Goal: Task Accomplishment & Management: Manage account settings

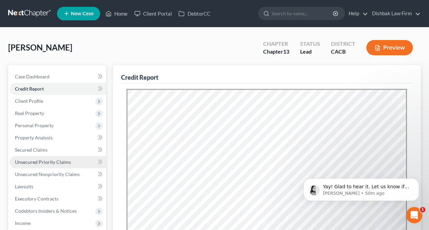
click at [40, 159] on span "Unsecured Priority Claims" at bounding box center [43, 162] width 56 height 6
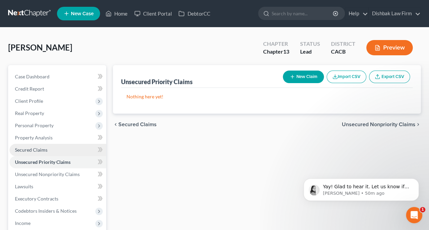
click at [36, 147] on span "Secured Claims" at bounding box center [31, 150] width 33 height 6
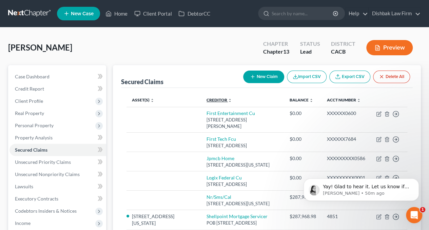
click at [206, 100] on link "Creditor expand_more expand_less unfold_more" at bounding box center [218, 99] width 25 height 5
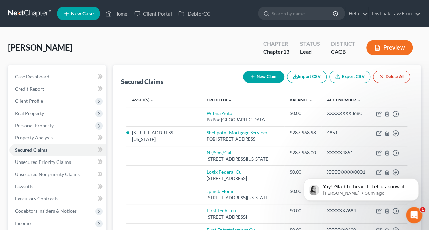
click at [206, 100] on link "Creditor expand_more expand_less unfold_more" at bounding box center [218, 99] width 25 height 5
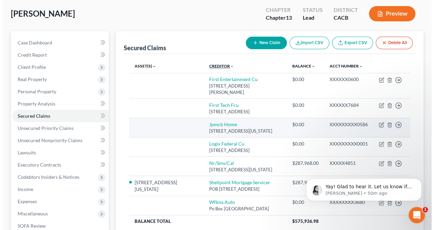
scroll to position [68, 0]
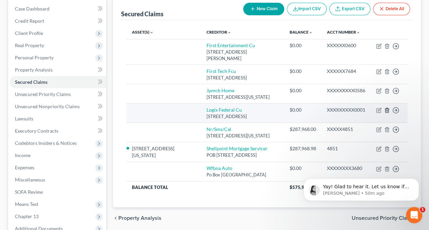
click at [388, 108] on icon "button" at bounding box center [386, 110] width 3 height 4
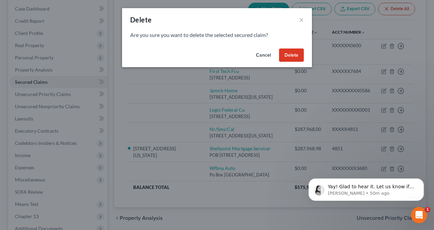
click at [299, 57] on button "Delete" at bounding box center [291, 55] width 25 height 14
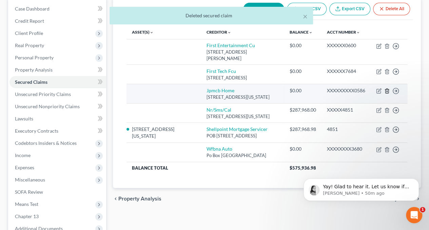
click at [387, 88] on icon "button" at bounding box center [386, 90] width 5 height 5
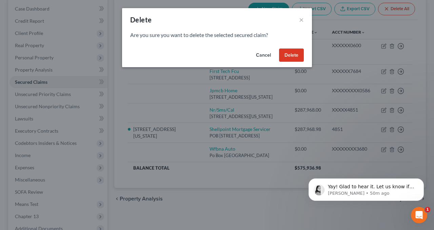
click at [295, 52] on button "Delete" at bounding box center [291, 55] width 25 height 14
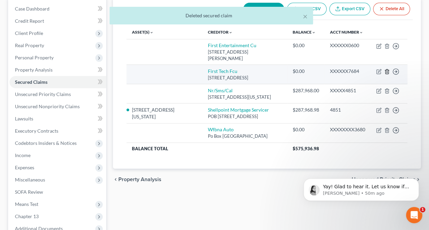
click at [386, 72] on line "button" at bounding box center [386, 72] width 0 height 1
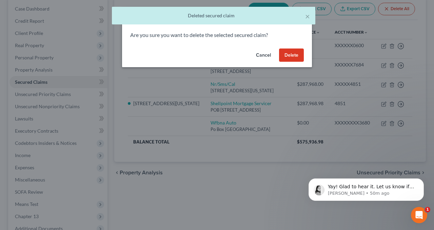
click at [288, 53] on button "Delete" at bounding box center [291, 55] width 25 height 14
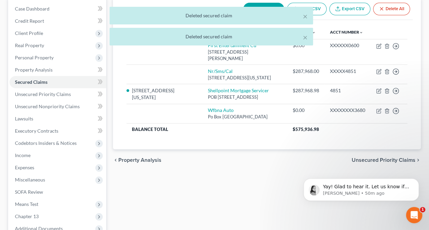
click at [386, 46] on div "× Deleted secured claim × [PERSON_NAME] secured claim" at bounding box center [211, 28] width 429 height 42
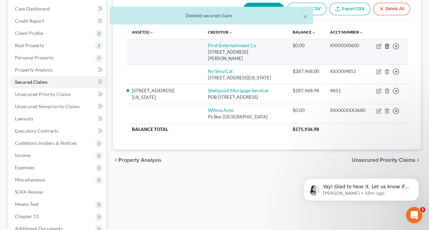
click at [386, 46] on line "button" at bounding box center [386, 46] width 0 height 1
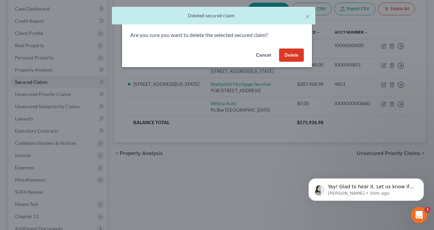
click at [291, 52] on button "Delete" at bounding box center [291, 55] width 25 height 14
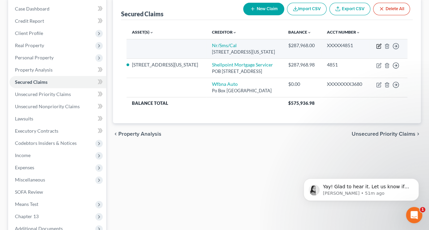
click at [377, 46] on icon "button" at bounding box center [378, 45] width 5 height 5
select select "39"
select select "0"
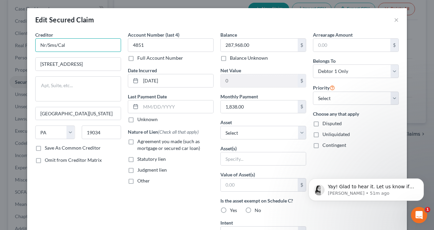
drag, startPoint x: 79, startPoint y: 41, endPoint x: 20, endPoint y: 42, distance: 59.0
click at [20, 42] on div "Edit Secured Claim × Creditor * Nr/Sms/Cal [GEOGRAPHIC_DATA] [GEOGRAPHIC_DATA][…" at bounding box center [217, 115] width 434 height 230
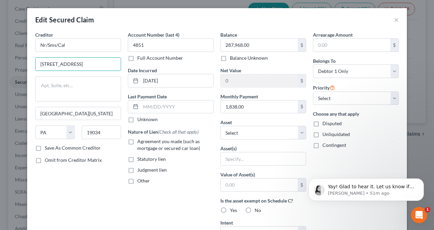
drag, startPoint x: 105, startPoint y: 63, endPoint x: 13, endPoint y: 71, distance: 92.5
click at [13, 71] on div "Edit Secured Claim × Creditor * Nr/Sms/Cal [GEOGRAPHIC_DATA] [GEOGRAPHIC_DATA][…" at bounding box center [217, 115] width 434 height 230
click at [394, 17] on button "×" at bounding box center [396, 20] width 5 height 8
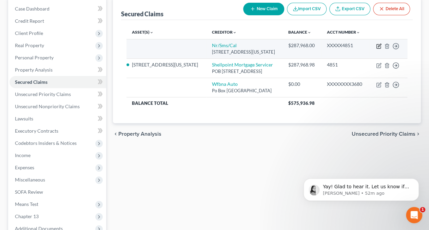
click at [378, 45] on icon "button" at bounding box center [378, 45] width 5 height 5
select select "39"
select select "0"
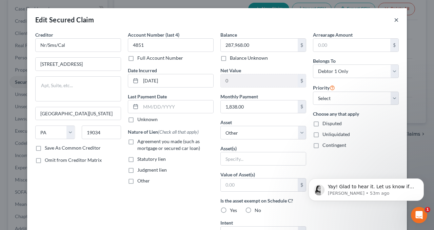
click at [394, 20] on button "×" at bounding box center [396, 20] width 5 height 8
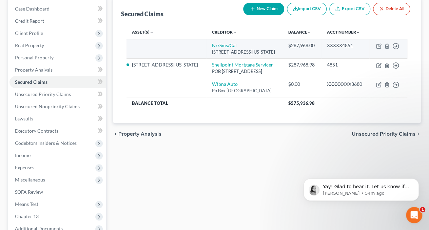
drag, startPoint x: 180, startPoint y: 52, endPoint x: 192, endPoint y: 59, distance: 13.5
click at [212, 55] on div "[STREET_ADDRESS][US_STATE]" at bounding box center [245, 52] width 66 height 6
copy div "[STREET_ADDRESS][US_STATE]"
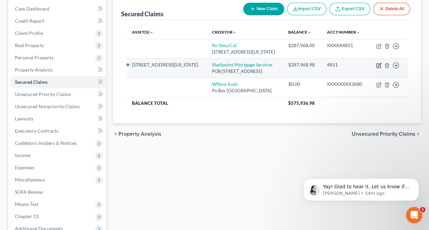
click at [378, 68] on icon "button" at bounding box center [378, 65] width 5 height 5
select select "42"
select select "2"
select select "4"
select select "0"
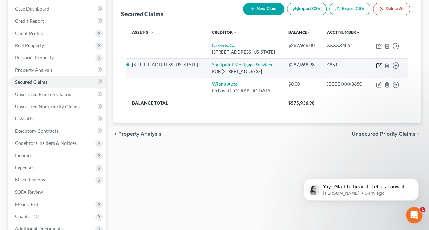
select select "0"
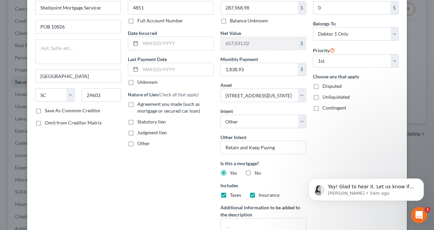
scroll to position [116, 0]
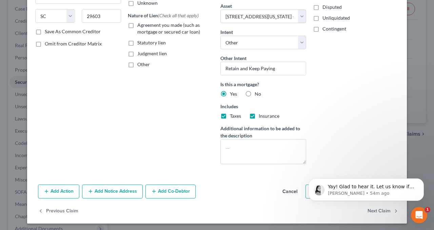
click at [107, 190] on button "Add Notice Address" at bounding box center [112, 191] width 61 height 14
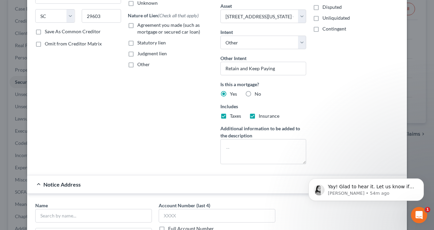
scroll to position [252, 0]
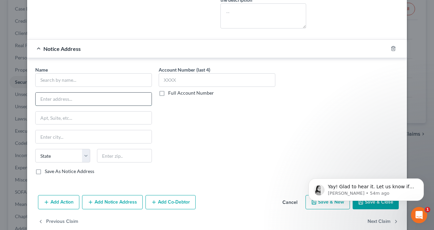
click at [52, 99] on input "text" at bounding box center [94, 99] width 116 height 13
paste input "[STREET_ADDRESS][US_STATE]"
drag, startPoint x: 131, startPoint y: 97, endPoint x: 147, endPoint y: 97, distance: 15.9
click at [147, 97] on input "[STREET_ADDRESS][US_STATE]" at bounding box center [94, 99] width 116 height 13
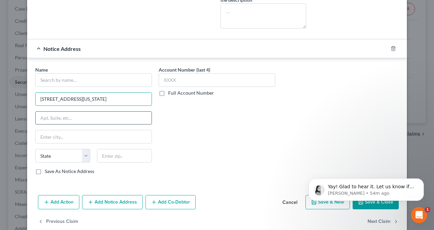
scroll to position [0, 0]
type input "[STREET_ADDRESS][US_STATE]"
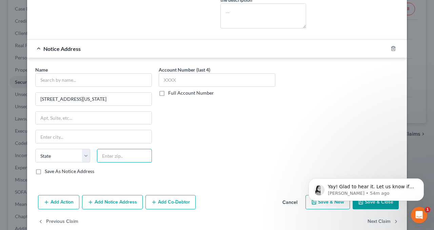
click at [126, 151] on input "text" at bounding box center [124, 156] width 55 height 14
paste input "19034"
type input "19034"
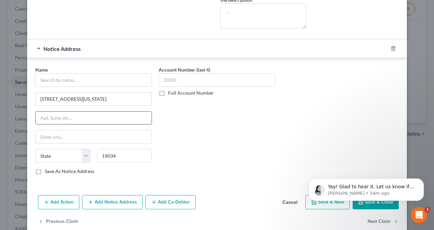
click at [92, 116] on input "text" at bounding box center [94, 118] width 116 height 13
type input "[GEOGRAPHIC_DATA][US_STATE]"
select select "39"
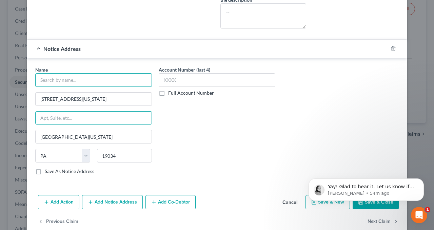
click at [65, 80] on input "text" at bounding box center [93, 80] width 117 height 14
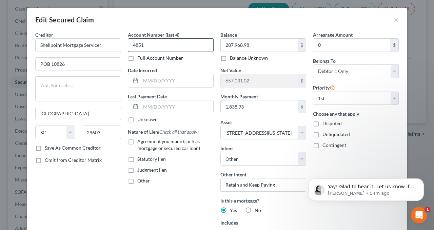
type input "NewRez dba Shellpoint"
drag, startPoint x: 174, startPoint y: 41, endPoint x: 106, endPoint y: 43, distance: 68.2
click at [106, 43] on div "Creditor * Shellpoint Mortgage Servicer POB 10826 [GEOGRAPHIC_DATA] [US_STATE] …" at bounding box center [217, 158] width 370 height 255
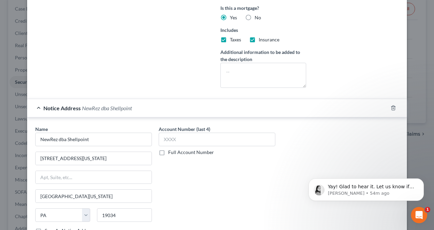
scroll to position [203, 0]
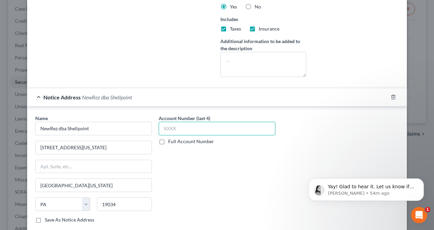
click at [205, 125] on input "text" at bounding box center [217, 129] width 117 height 14
paste input "4851"
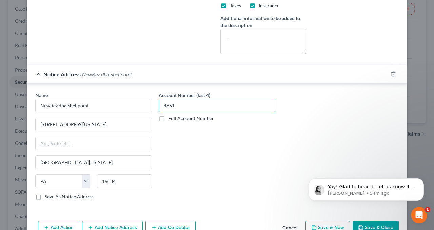
scroll to position [261, 0]
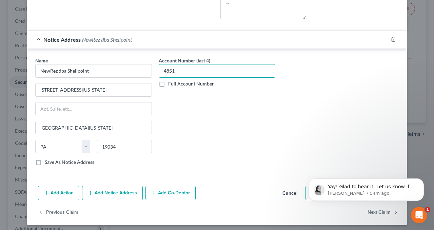
type input "4851"
click at [45, 159] on label "Save As Notice Address" at bounding box center [69, 162] width 49 height 7
click at [47, 159] on input "Save As Notice Address" at bounding box center [49, 161] width 4 height 4
checkbox input "true"
click at [421, 181] on icon "Dismiss notification" at bounding box center [422, 180] width 4 height 4
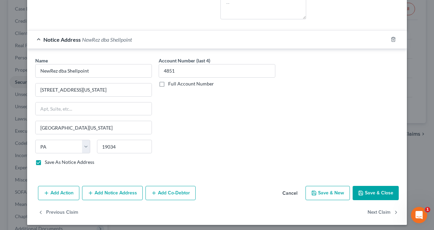
click at [364, 192] on button "Save & Close" at bounding box center [376, 193] width 46 height 14
select select
checkbox input "false"
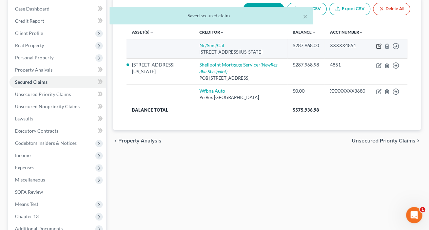
click at [378, 45] on icon "button" at bounding box center [378, 45] width 5 height 5
select select "39"
select select "0"
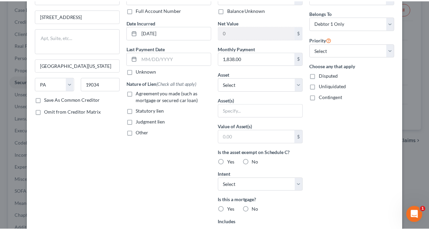
scroll to position [0, 0]
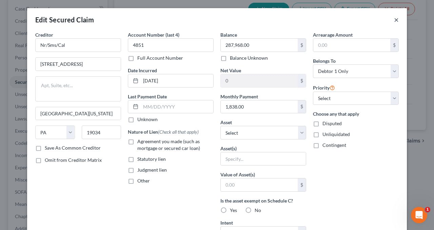
click at [394, 19] on button "×" at bounding box center [396, 20] width 5 height 8
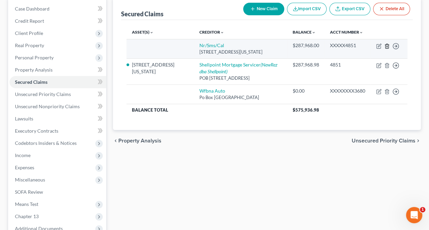
click at [386, 45] on icon "button" at bounding box center [386, 45] width 5 height 5
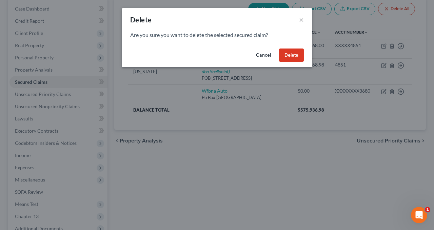
click at [292, 55] on button "Delete" at bounding box center [291, 55] width 25 height 14
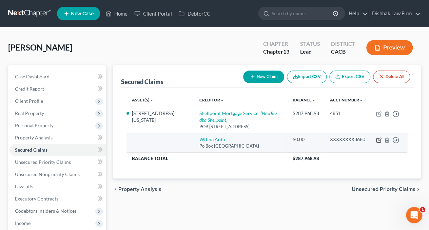
click at [378, 139] on icon "button" at bounding box center [379, 139] width 3 height 3
select select "28"
select select "0"
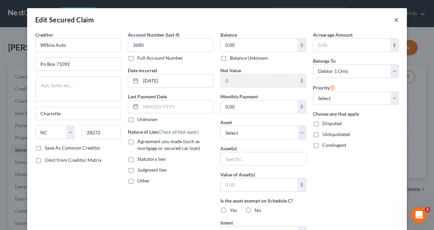
click at [395, 19] on button "×" at bounding box center [396, 20] width 5 height 8
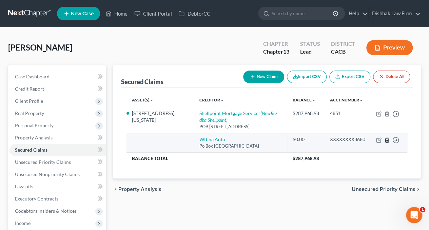
click at [388, 141] on icon "button" at bounding box center [386, 139] width 5 height 5
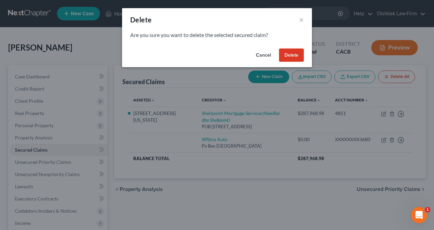
click at [292, 53] on button "Delete" at bounding box center [291, 55] width 25 height 14
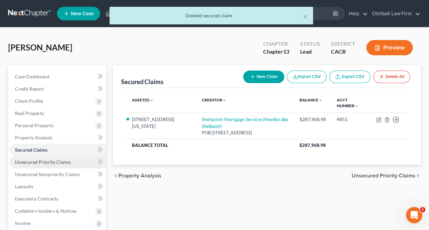
click at [42, 164] on link "Unsecured Priority Claims" at bounding box center [57, 162] width 97 height 12
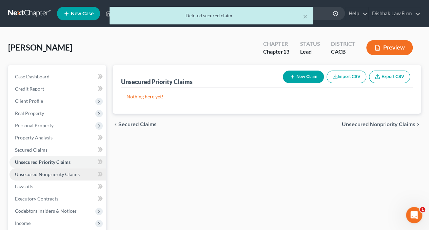
click at [42, 174] on span "Unsecured Nonpriority Claims" at bounding box center [47, 174] width 65 height 6
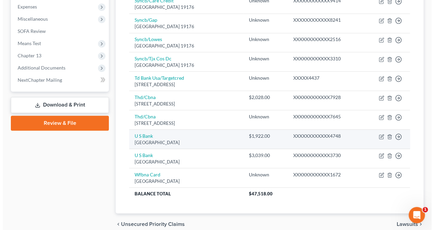
scroll to position [237, 0]
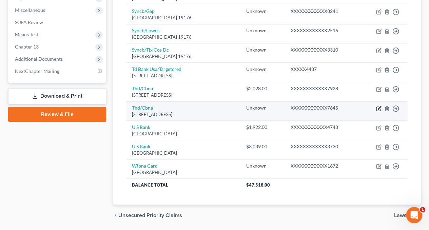
click at [377, 106] on icon "button" at bounding box center [378, 108] width 5 height 5
select select "43"
select select "2"
select select "0"
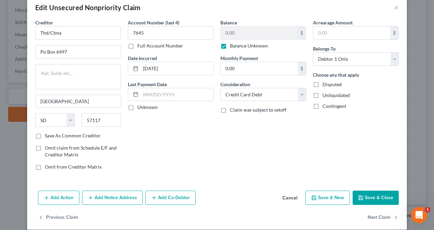
scroll to position [19, 0]
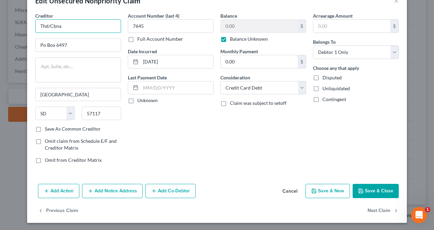
drag, startPoint x: 62, startPoint y: 26, endPoint x: 24, endPoint y: 28, distance: 37.7
click at [27, 28] on div "Creditor * Thd/Cbna Po Box 6497 [GEOGRAPHIC_DATA] [US_STATE][GEOGRAPHIC_DATA] […" at bounding box center [217, 96] width 380 height 169
paste input "e Home Depot/Citibank [GEOGRAPHIC_DATA]"
type input "The Home Depot/Citibank [GEOGRAPHIC_DATA]"
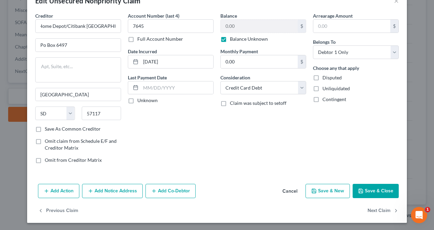
click at [45, 128] on label "Save As Common Creditor" at bounding box center [73, 128] width 56 height 7
click at [47, 128] on input "Save As Common Creditor" at bounding box center [49, 127] width 4 height 4
checkbox input "true"
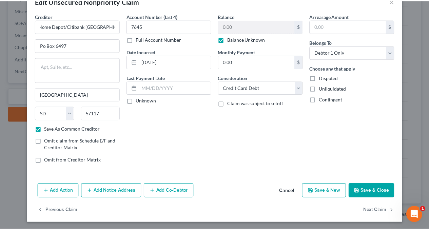
scroll to position [0, 0]
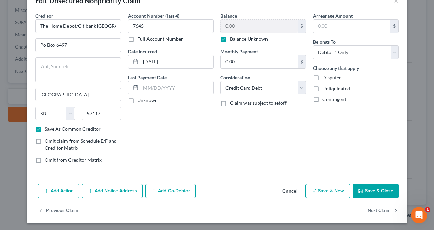
click at [322, 76] on label "Disputed" at bounding box center [331, 77] width 19 height 7
click at [325, 76] on input "Disputed" at bounding box center [327, 76] width 4 height 4
checkbox input "true"
click at [377, 190] on button "Save & Close" at bounding box center [376, 191] width 46 height 14
checkbox input "false"
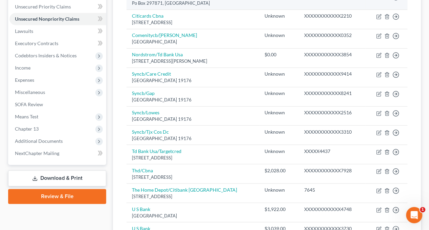
scroll to position [20, 0]
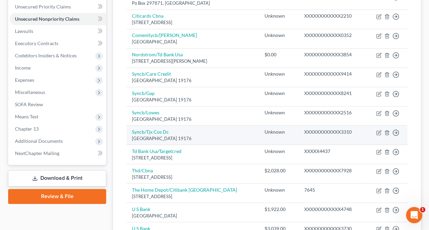
scroll to position [189, 0]
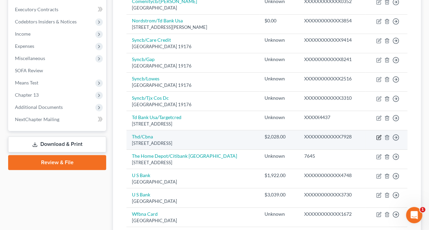
click at [378, 137] on icon "button" at bounding box center [378, 137] width 5 height 5
select select "43"
select select "2"
select select "0"
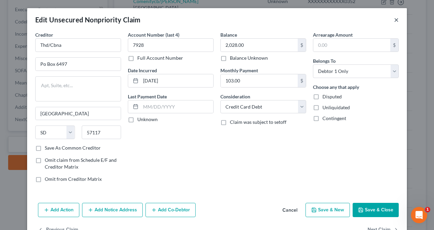
click at [394, 21] on button "×" at bounding box center [396, 20] width 5 height 8
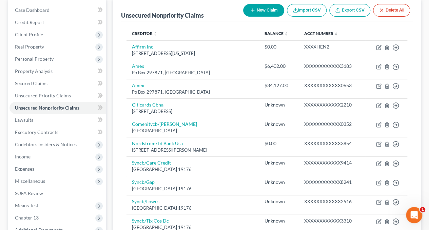
scroll to position [0, 0]
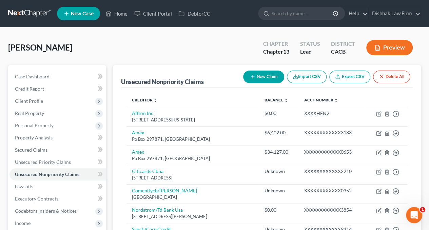
click at [314, 100] on link "Acct Number expand_more expand_less unfold_more" at bounding box center [321, 99] width 34 height 5
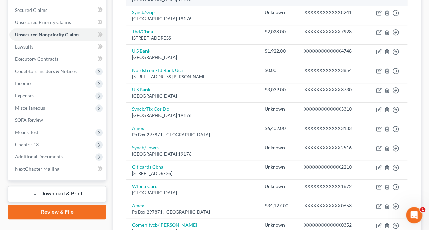
scroll to position [54, 0]
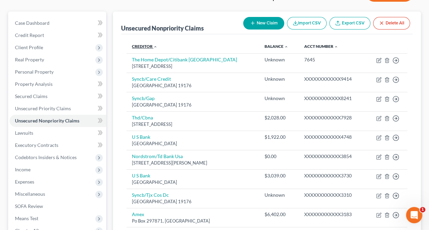
click at [145, 44] on link "Creditor expand_more expand_less unfold_more" at bounding box center [144, 46] width 25 height 5
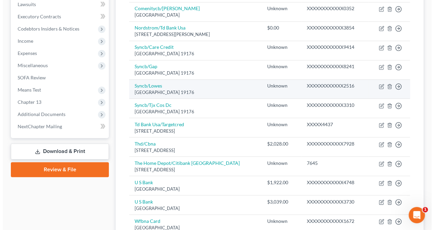
scroll to position [155, 0]
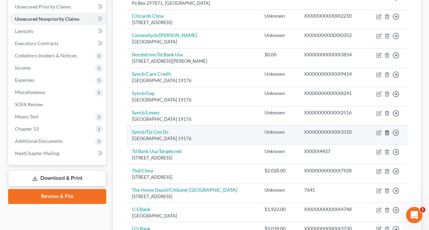
click at [388, 130] on icon "button" at bounding box center [386, 132] width 5 height 5
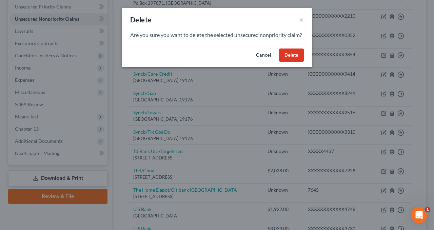
click at [293, 61] on button "Delete" at bounding box center [291, 55] width 25 height 14
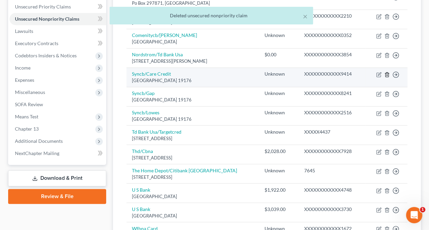
click at [386, 74] on line "button" at bounding box center [386, 74] width 0 height 1
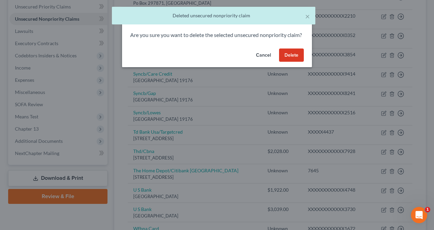
click at [300, 62] on button "Delete" at bounding box center [291, 55] width 25 height 14
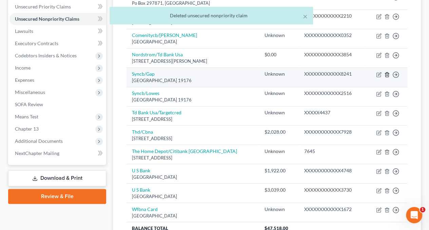
click at [386, 72] on icon "button" at bounding box center [386, 74] width 5 height 5
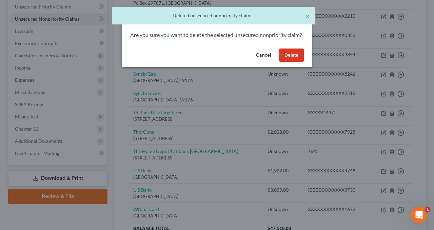
click at [301, 62] on button "Delete" at bounding box center [291, 55] width 25 height 14
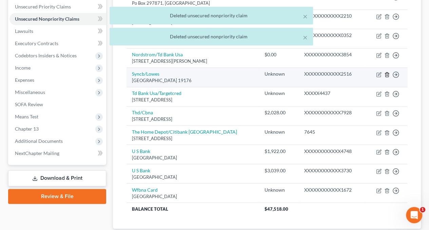
click at [386, 74] on line "button" at bounding box center [386, 74] width 0 height 1
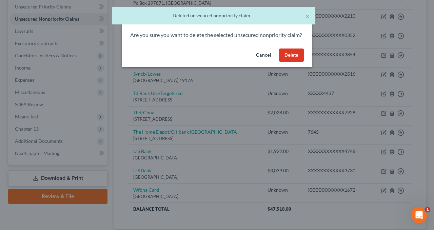
click at [296, 62] on button "Delete" at bounding box center [291, 55] width 25 height 14
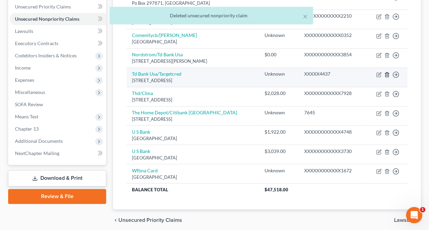
click at [388, 73] on icon "button" at bounding box center [386, 74] width 3 height 4
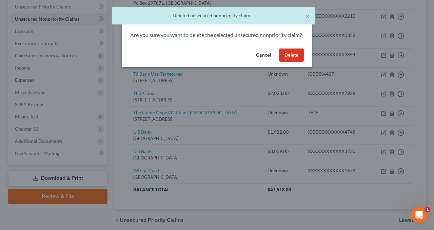
click at [290, 62] on button "Delete" at bounding box center [291, 55] width 25 height 14
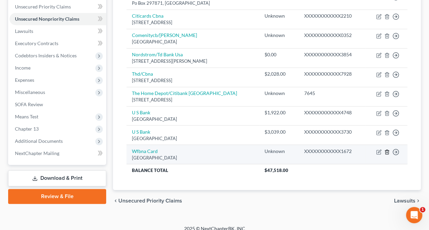
click at [386, 152] on icon "button" at bounding box center [386, 151] width 5 height 5
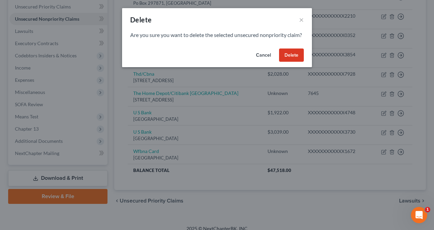
click at [290, 62] on button "Delete" at bounding box center [291, 55] width 25 height 14
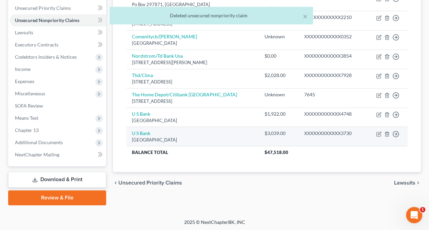
scroll to position [120, 0]
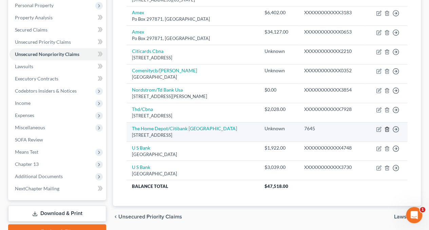
click at [386, 127] on icon "button" at bounding box center [386, 128] width 5 height 5
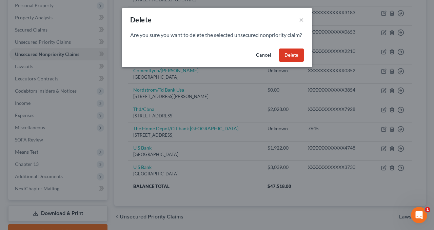
click at [291, 62] on button "Delete" at bounding box center [291, 55] width 25 height 14
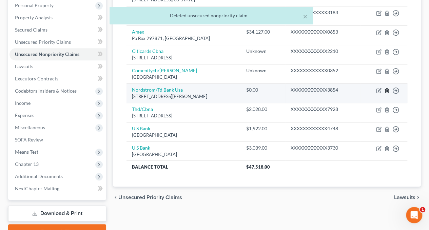
click at [386, 89] on icon "button" at bounding box center [386, 90] width 5 height 5
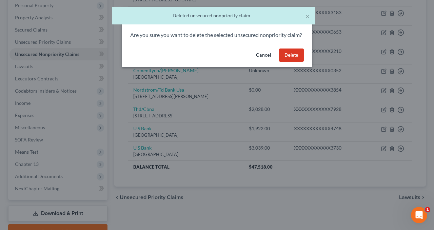
click at [286, 62] on button "Delete" at bounding box center [291, 55] width 25 height 14
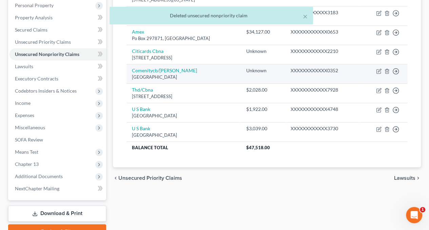
scroll to position [86, 0]
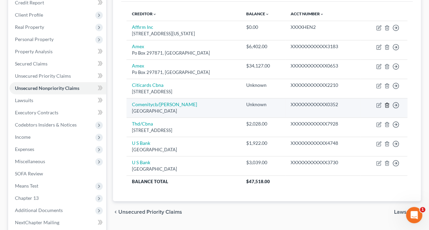
click at [387, 105] on icon "button" at bounding box center [386, 104] width 5 height 5
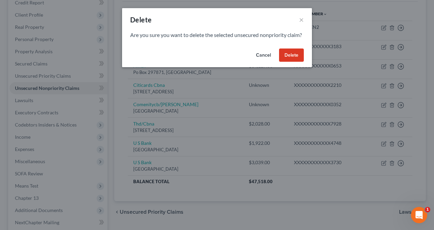
click at [294, 59] on button "Delete" at bounding box center [291, 55] width 25 height 14
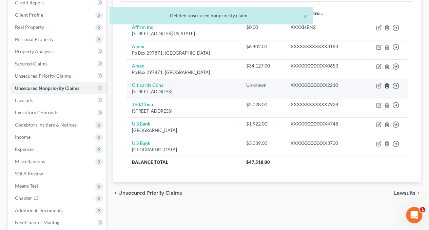
click at [387, 84] on icon "button" at bounding box center [386, 85] width 5 height 5
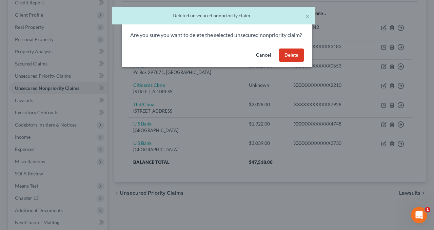
click at [298, 62] on button "Delete" at bounding box center [291, 55] width 25 height 14
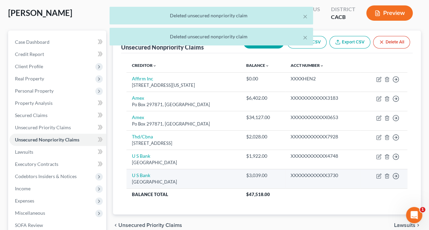
scroll to position [18, 0]
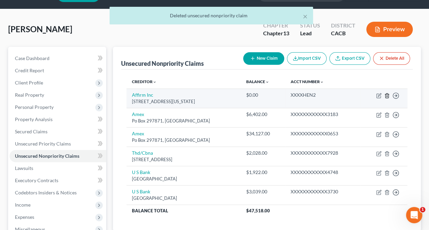
click at [387, 94] on icon "button" at bounding box center [386, 95] width 5 height 5
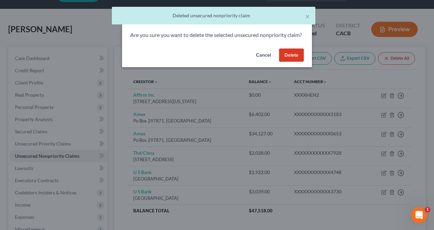
click at [295, 62] on button "Delete" at bounding box center [291, 55] width 25 height 14
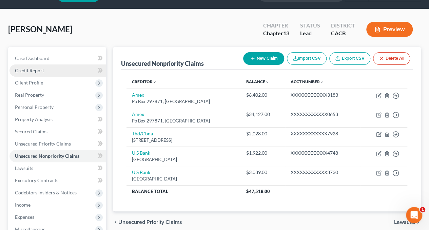
click at [41, 72] on span "Credit Report" at bounding box center [29, 70] width 29 height 6
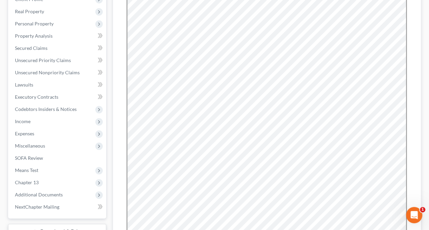
scroll to position [203, 0]
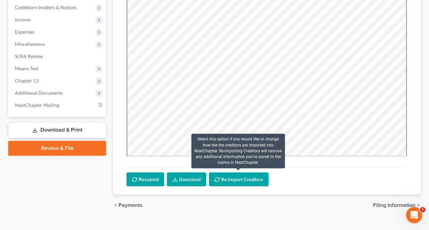
click at [245, 179] on button "Re-Import Creditors" at bounding box center [239, 179] width 60 height 14
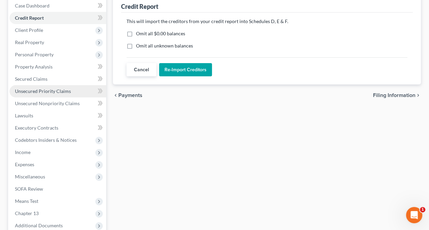
scroll to position [0, 0]
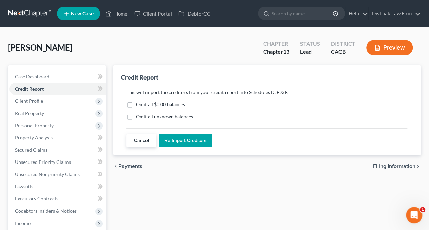
click at [186, 142] on button "Re-Import Creditors" at bounding box center [185, 141] width 53 height 14
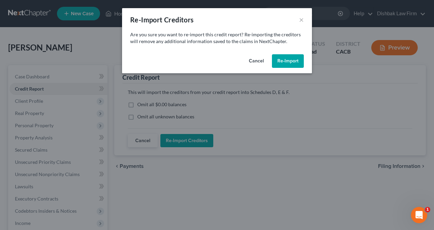
click at [288, 59] on button "Re-Import" at bounding box center [288, 61] width 32 height 14
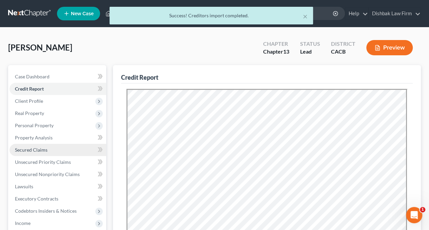
click at [29, 145] on link "Secured Claims" at bounding box center [57, 150] width 97 height 12
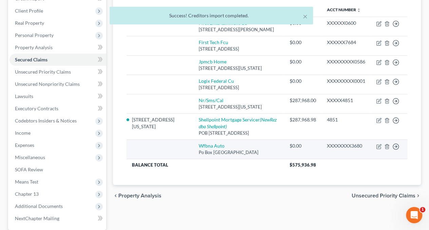
scroll to position [102, 0]
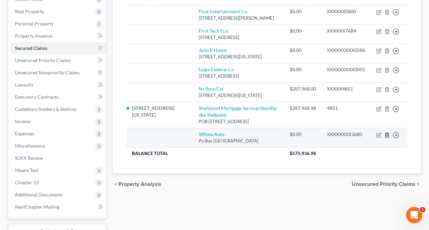
click at [386, 138] on icon "button" at bounding box center [386, 134] width 5 height 5
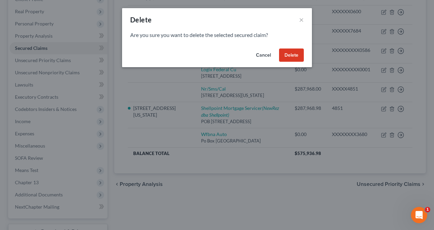
click at [290, 55] on button "Delete" at bounding box center [291, 55] width 25 height 14
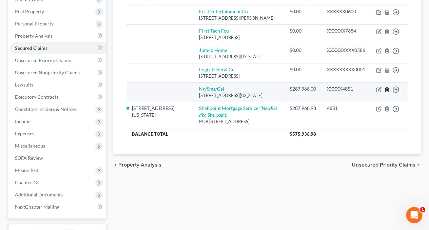
click at [386, 89] on line "button" at bounding box center [386, 89] width 0 height 1
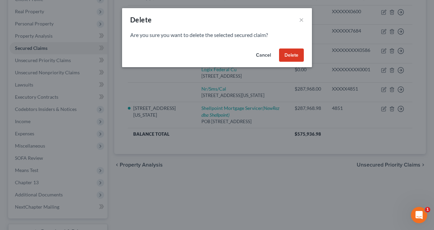
click at [298, 56] on button "Delete" at bounding box center [291, 55] width 25 height 14
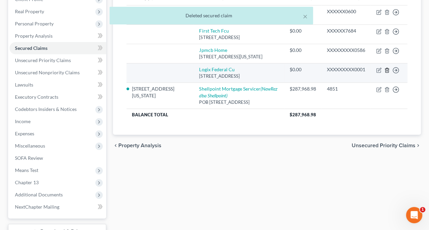
click at [386, 70] on icon "button" at bounding box center [386, 69] width 5 height 5
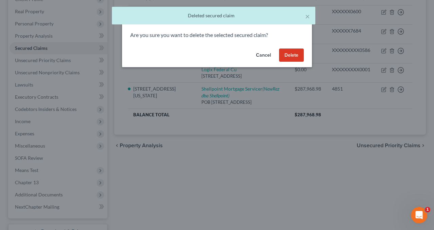
click at [298, 52] on button "Delete" at bounding box center [291, 55] width 25 height 14
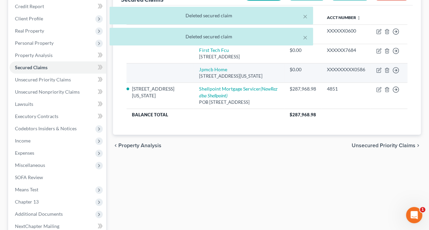
scroll to position [68, 0]
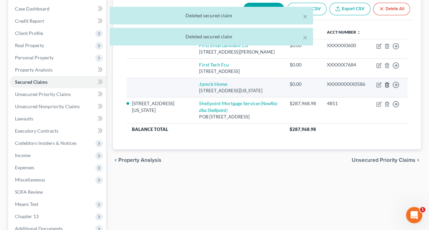
click at [386, 84] on icon "button" at bounding box center [386, 84] width 5 height 5
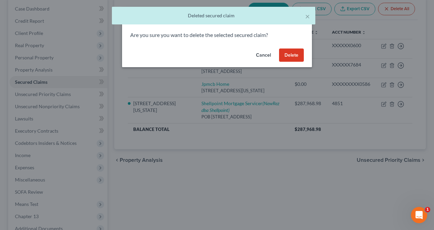
click at [293, 54] on button "Delete" at bounding box center [291, 55] width 25 height 14
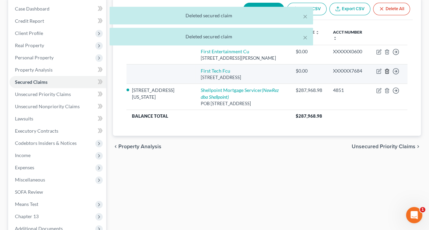
click at [388, 71] on icon "button" at bounding box center [386, 71] width 3 height 4
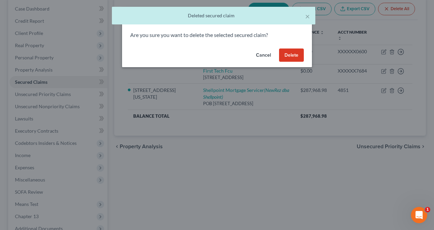
click at [287, 52] on button "Delete" at bounding box center [291, 55] width 25 height 14
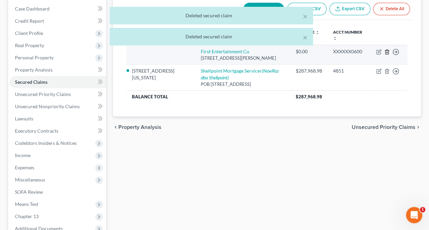
click at [388, 51] on icon "button" at bounding box center [386, 51] width 5 height 5
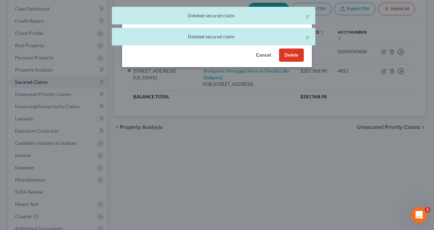
click at [295, 56] on button "Delete" at bounding box center [291, 55] width 25 height 14
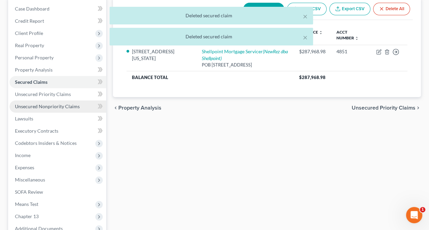
click at [39, 107] on span "Unsecured Nonpriority Claims" at bounding box center [47, 106] width 65 height 6
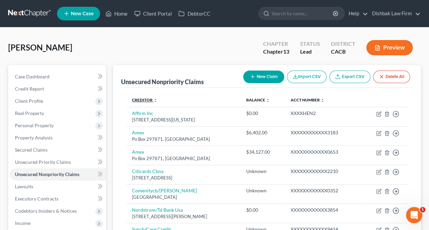
click at [142, 101] on link "Creditor expand_more expand_less unfold_more" at bounding box center [144, 99] width 25 height 5
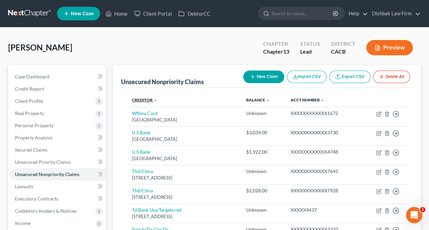
click at [142, 101] on link "Creditor expand_more expand_less unfold_more" at bounding box center [144, 99] width 25 height 5
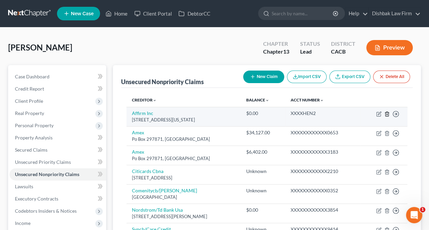
click at [388, 113] on icon "button" at bounding box center [386, 114] width 3 height 4
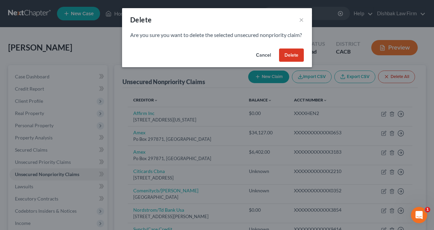
click at [289, 59] on button "Delete" at bounding box center [291, 55] width 25 height 14
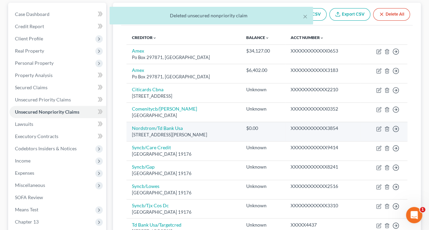
scroll to position [68, 0]
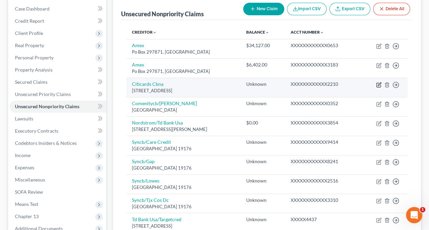
click at [378, 85] on icon "button" at bounding box center [379, 83] width 3 height 3
select select "43"
select select "2"
select select "0"
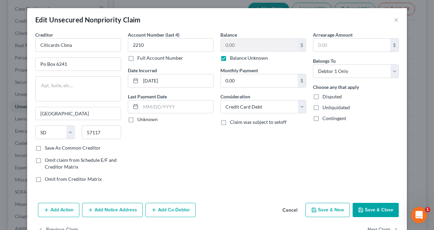
click at [230, 57] on label "Balance Unknown" at bounding box center [249, 58] width 38 height 7
click at [233, 57] on input "Balance Unknown" at bounding box center [235, 57] width 4 height 4
checkbox input "false"
click at [322, 96] on label "Disputed" at bounding box center [331, 96] width 19 height 7
click at [325, 96] on input "Disputed" at bounding box center [327, 95] width 4 height 4
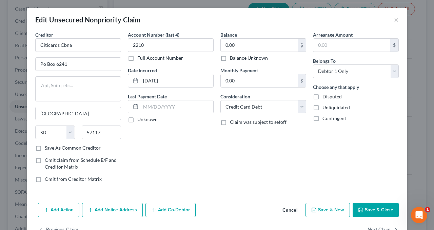
checkbox input "true"
click at [238, 45] on input "0.00" at bounding box center [259, 45] width 77 height 13
click at [231, 45] on input "1" at bounding box center [259, 45] width 77 height 13
type input "1.00"
click at [376, 212] on button "Save & Close" at bounding box center [376, 210] width 46 height 14
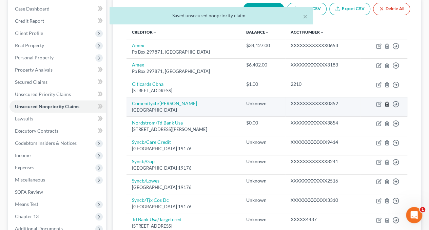
click at [386, 103] on icon "button" at bounding box center [386, 103] width 5 height 5
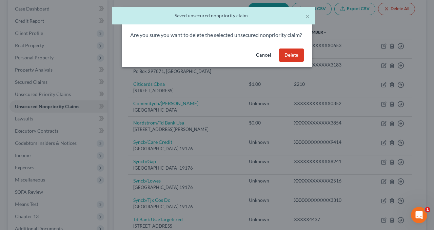
click at [297, 62] on button "Delete" at bounding box center [291, 55] width 25 height 14
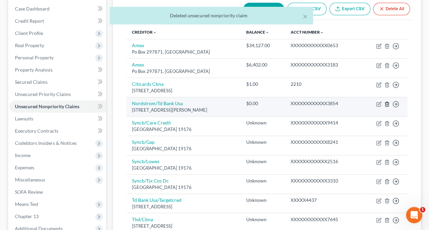
click at [388, 103] on polyline "button" at bounding box center [387, 103] width 4 height 0
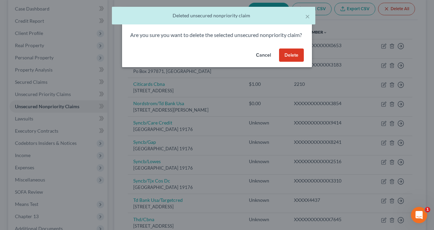
click at [293, 62] on button "Delete" at bounding box center [291, 55] width 25 height 14
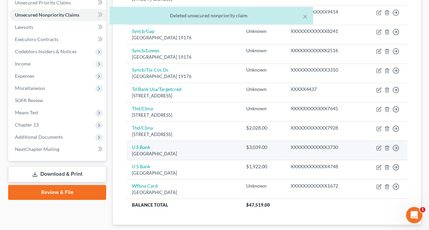
scroll to position [169, 0]
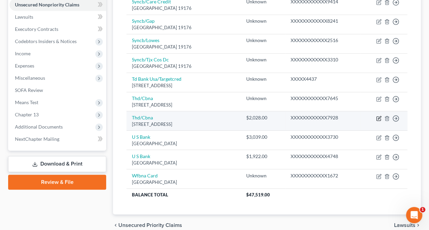
click at [377, 117] on icon "button" at bounding box center [378, 118] width 5 height 5
select select "43"
select select "2"
select select "0"
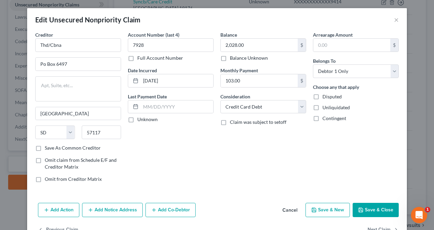
click at [322, 98] on label "Disputed" at bounding box center [331, 96] width 19 height 7
click at [325, 98] on input "Disputed" at bounding box center [327, 95] width 4 height 4
checkbox input "true"
click at [363, 209] on button "Save & Close" at bounding box center [376, 210] width 46 height 14
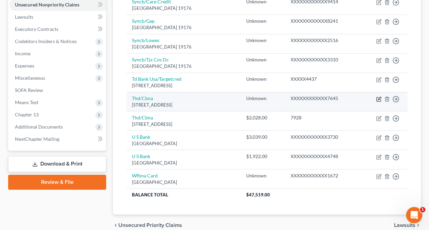
click at [379, 99] on icon "button" at bounding box center [378, 98] width 5 height 5
select select "43"
select select "2"
select select "0"
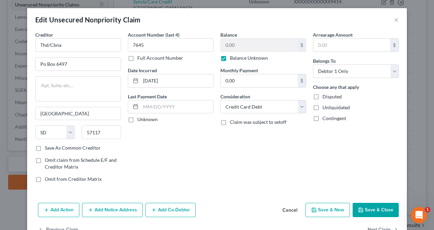
drag, startPoint x: 221, startPoint y: 56, endPoint x: 224, endPoint y: 52, distance: 5.0
click at [230, 56] on label "Balance Unknown" at bounding box center [249, 58] width 38 height 7
click at [233, 56] on input "Balance Unknown" at bounding box center [235, 57] width 4 height 4
checkbox input "false"
click at [239, 46] on input "0.00" at bounding box center [259, 45] width 77 height 13
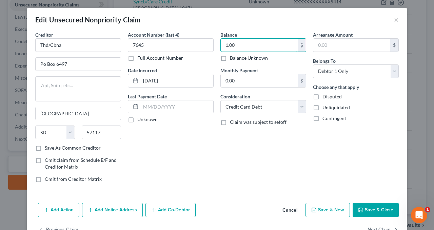
type input "1.00"
click at [322, 96] on label "Disputed" at bounding box center [331, 96] width 19 height 7
click at [325, 96] on input "Disputed" at bounding box center [327, 95] width 4 height 4
checkbox input "true"
click at [370, 211] on button "Save & Close" at bounding box center [376, 210] width 46 height 14
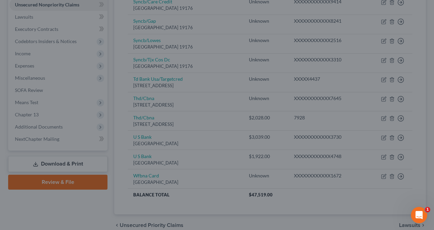
type input "0"
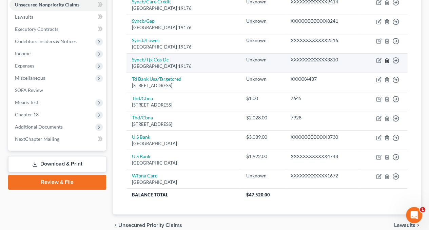
click at [387, 60] on line "button" at bounding box center [387, 60] width 0 height 1
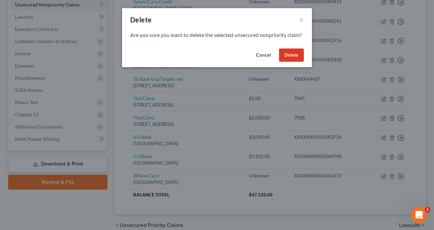
click at [280, 62] on button "Delete" at bounding box center [291, 55] width 25 height 14
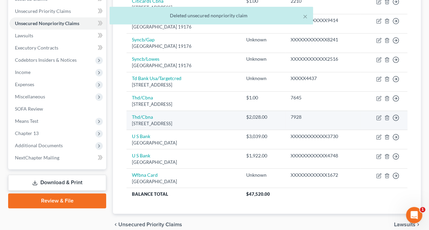
scroll to position [136, 0]
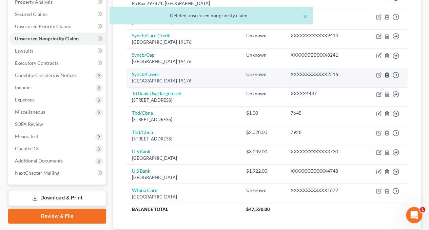
click at [387, 75] on line "button" at bounding box center [387, 75] width 0 height 1
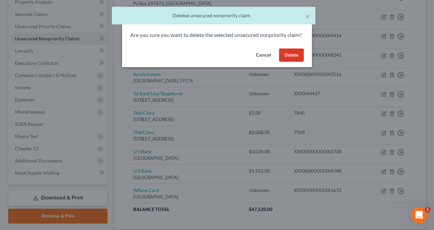
click at [292, 62] on button "Delete" at bounding box center [291, 55] width 25 height 14
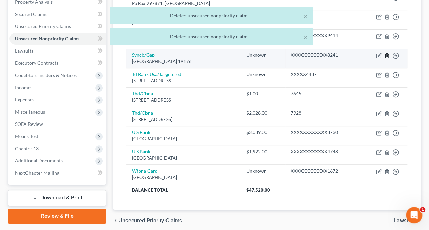
click at [386, 55] on icon "button" at bounding box center [386, 55] width 5 height 5
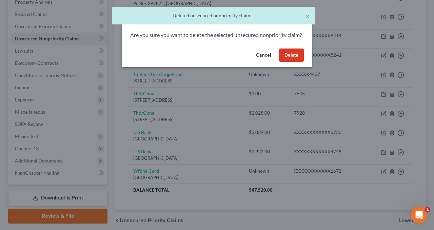
drag, startPoint x: 300, startPoint y: 63, endPoint x: 300, endPoint y: 68, distance: 5.1
click at [300, 62] on button "Delete" at bounding box center [291, 55] width 25 height 14
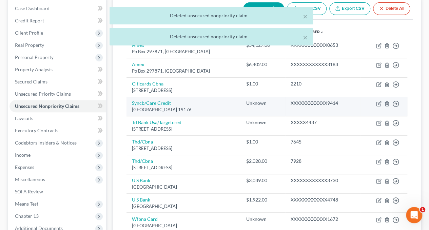
scroll to position [68, 0]
click at [387, 102] on icon "button" at bounding box center [386, 103] width 5 height 5
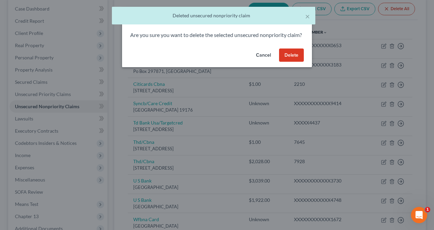
click at [291, 57] on button "Delete" at bounding box center [291, 55] width 25 height 14
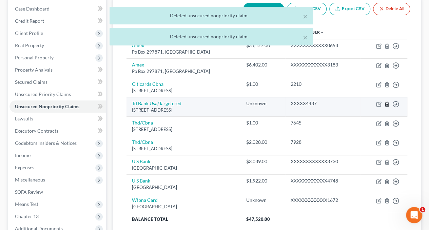
click at [386, 103] on icon "button" at bounding box center [386, 103] width 5 height 5
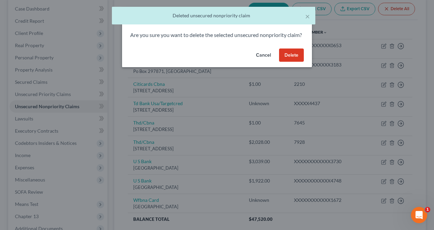
click at [285, 62] on button "Delete" at bounding box center [291, 55] width 25 height 14
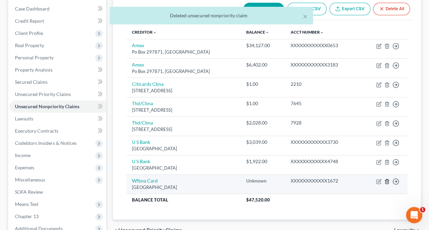
click at [388, 181] on icon "button" at bounding box center [386, 181] width 3 height 4
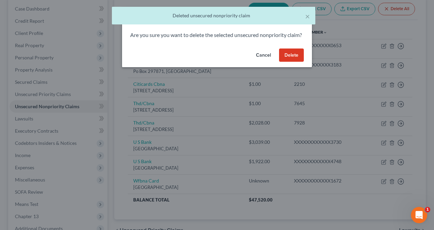
click at [292, 61] on button "Delete" at bounding box center [291, 55] width 25 height 14
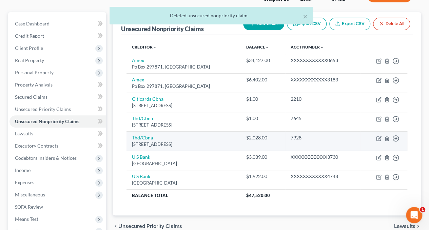
scroll to position [52, 0]
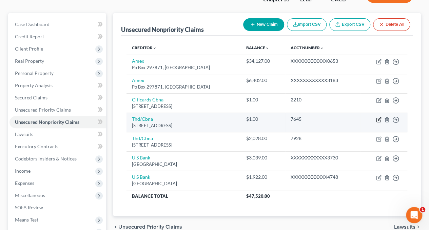
click at [376, 119] on icon "button" at bounding box center [378, 120] width 4 height 4
select select "43"
select select "2"
select select "0"
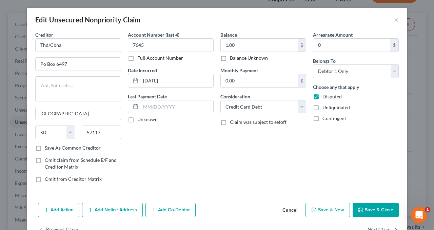
click at [390, 20] on div "Edit Unsecured Nonpriority Claim ×" at bounding box center [217, 19] width 380 height 23
click at [394, 20] on button "×" at bounding box center [396, 20] width 5 height 8
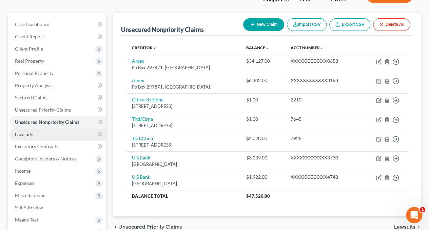
click at [27, 136] on span "Lawsuits" at bounding box center [24, 134] width 18 height 6
